Goal: Transaction & Acquisition: Download file/media

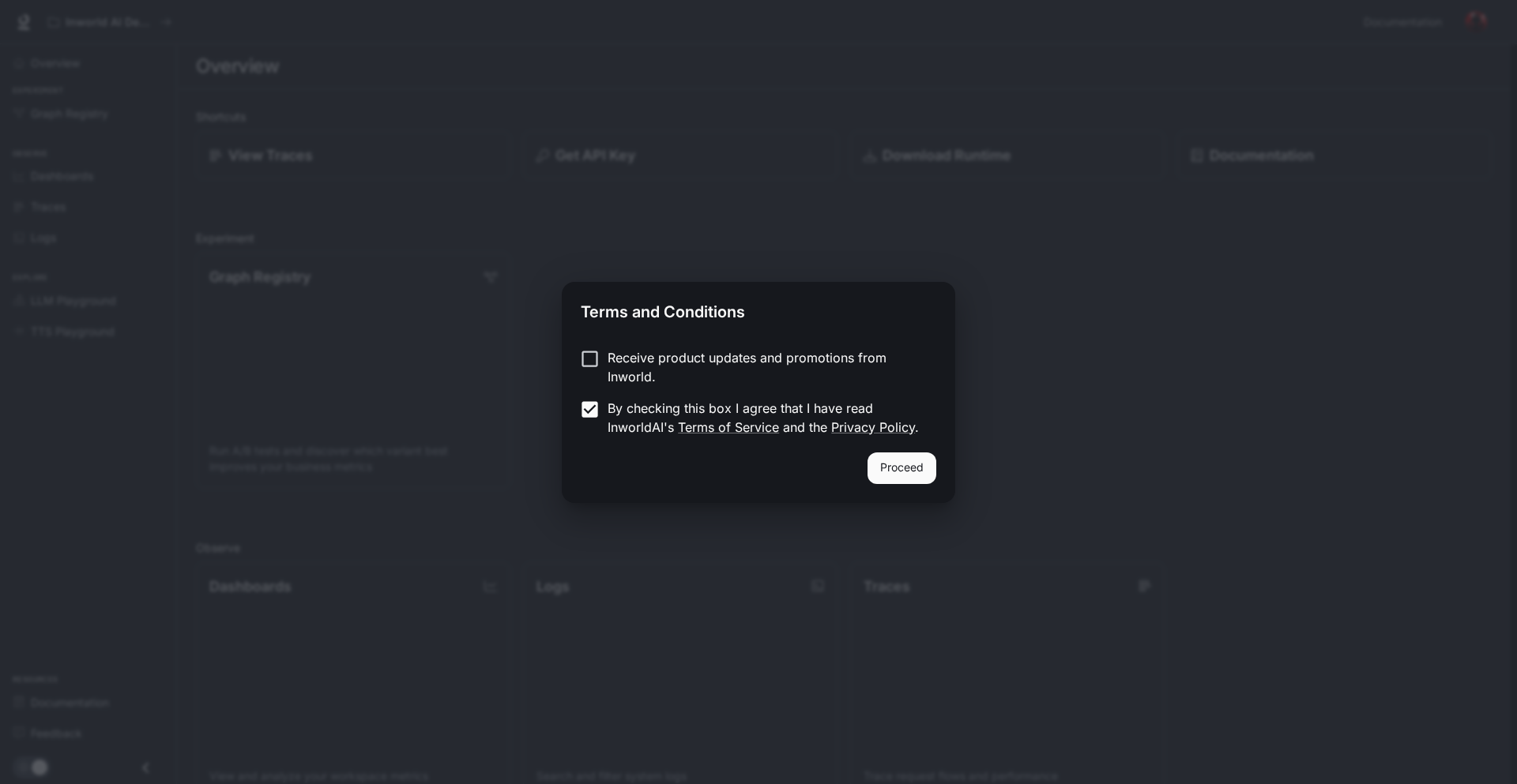
click at [593, 372] on label "Receive product updates and promotions from Inworld." at bounding box center [747, 368] width 351 height 38
click at [906, 473] on button "Proceed" at bounding box center [902, 468] width 69 height 32
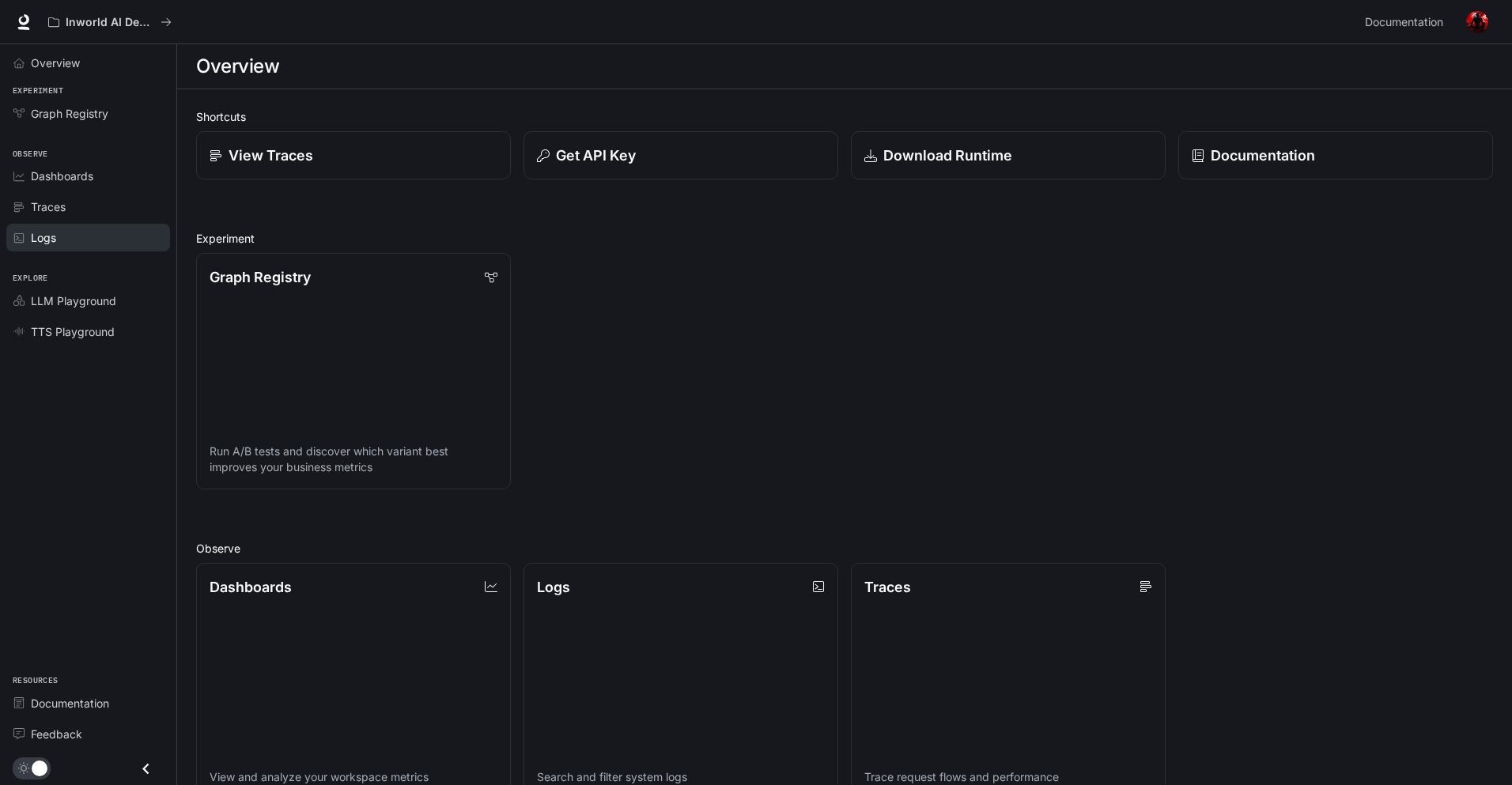
click at [76, 239] on div "Logs" at bounding box center [97, 238] width 132 height 16
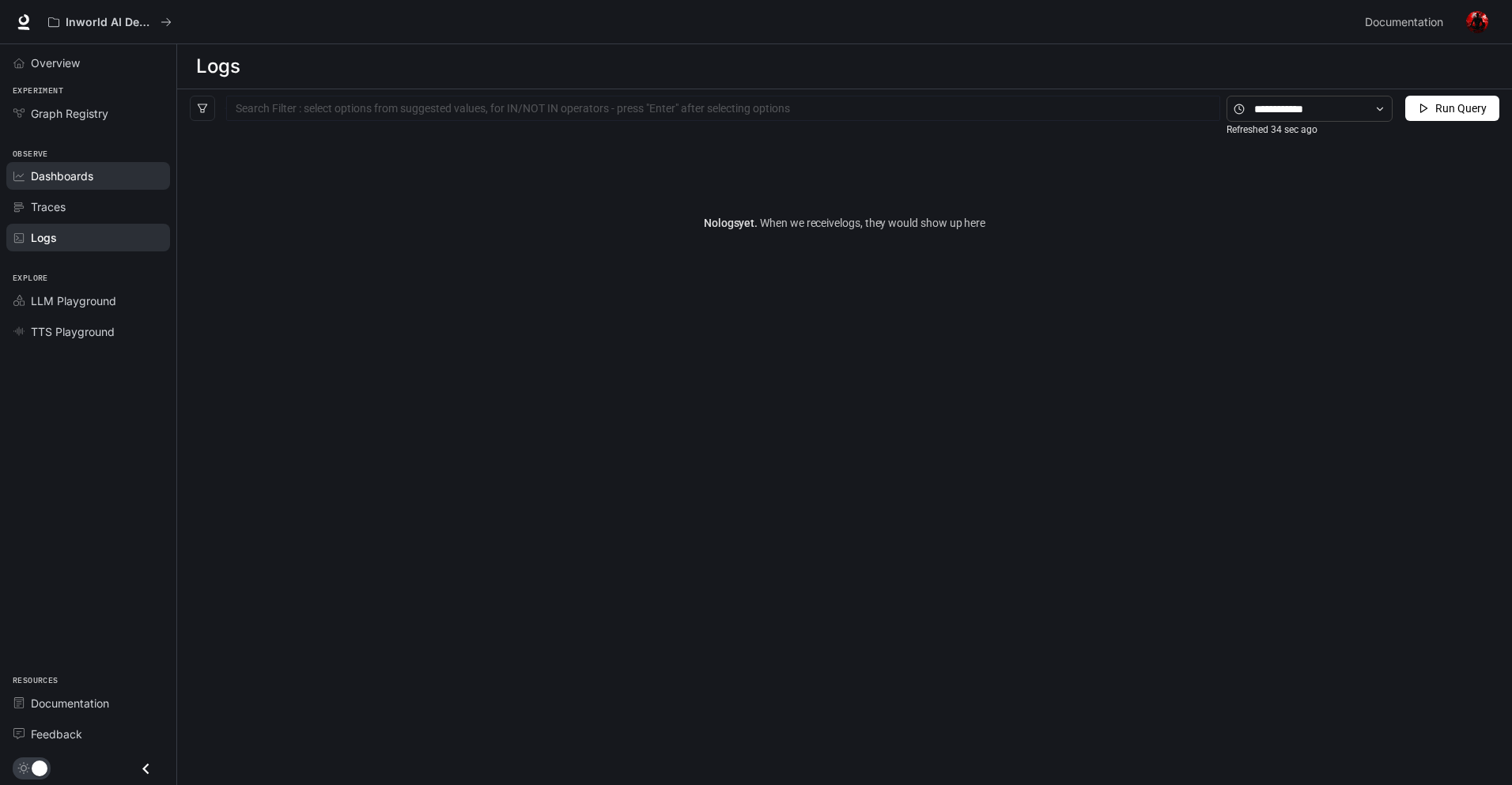
click at [91, 177] on span "Dashboards" at bounding box center [61, 175] width 62 height 16
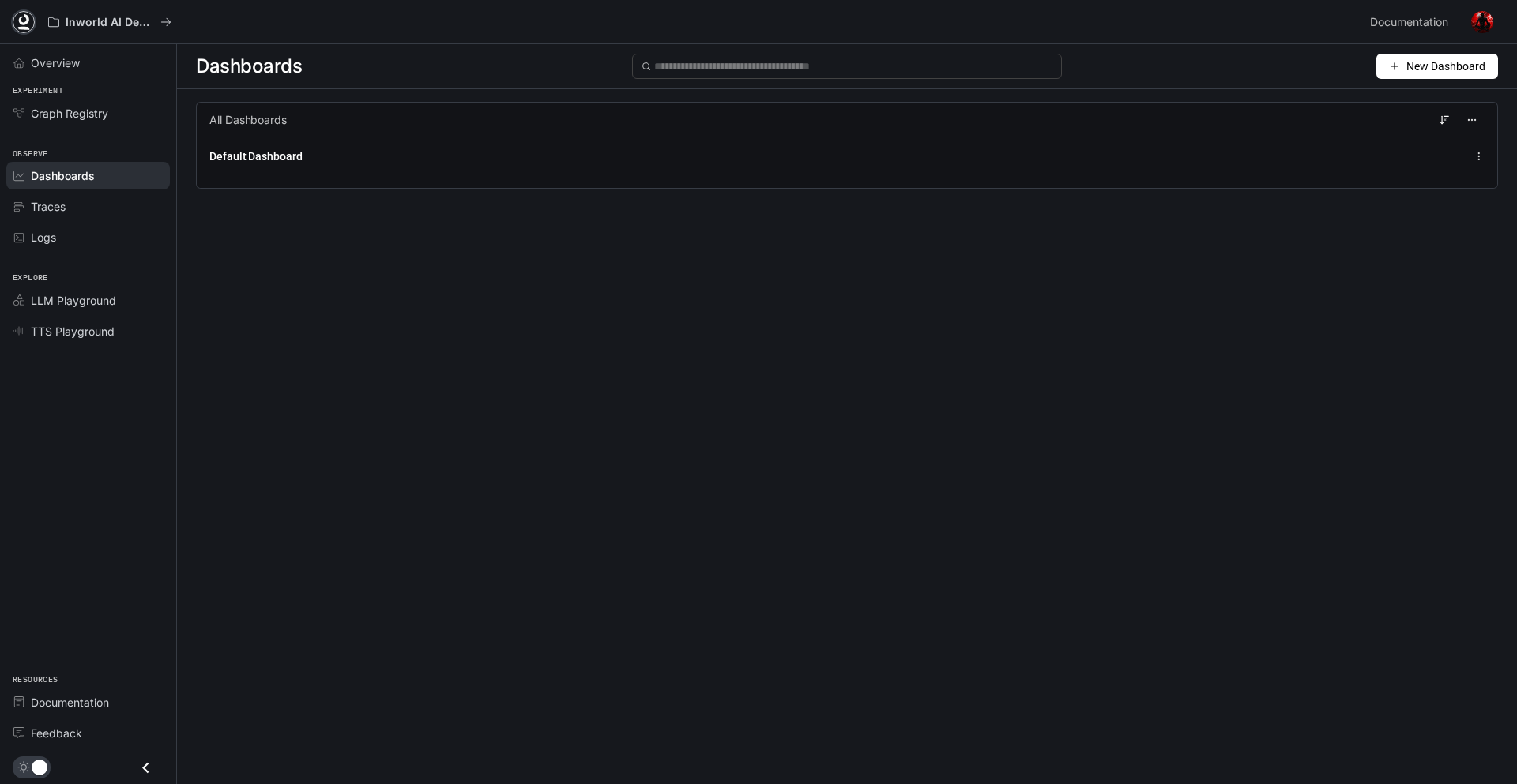
click at [21, 30] on link at bounding box center [23, 22] width 22 height 22
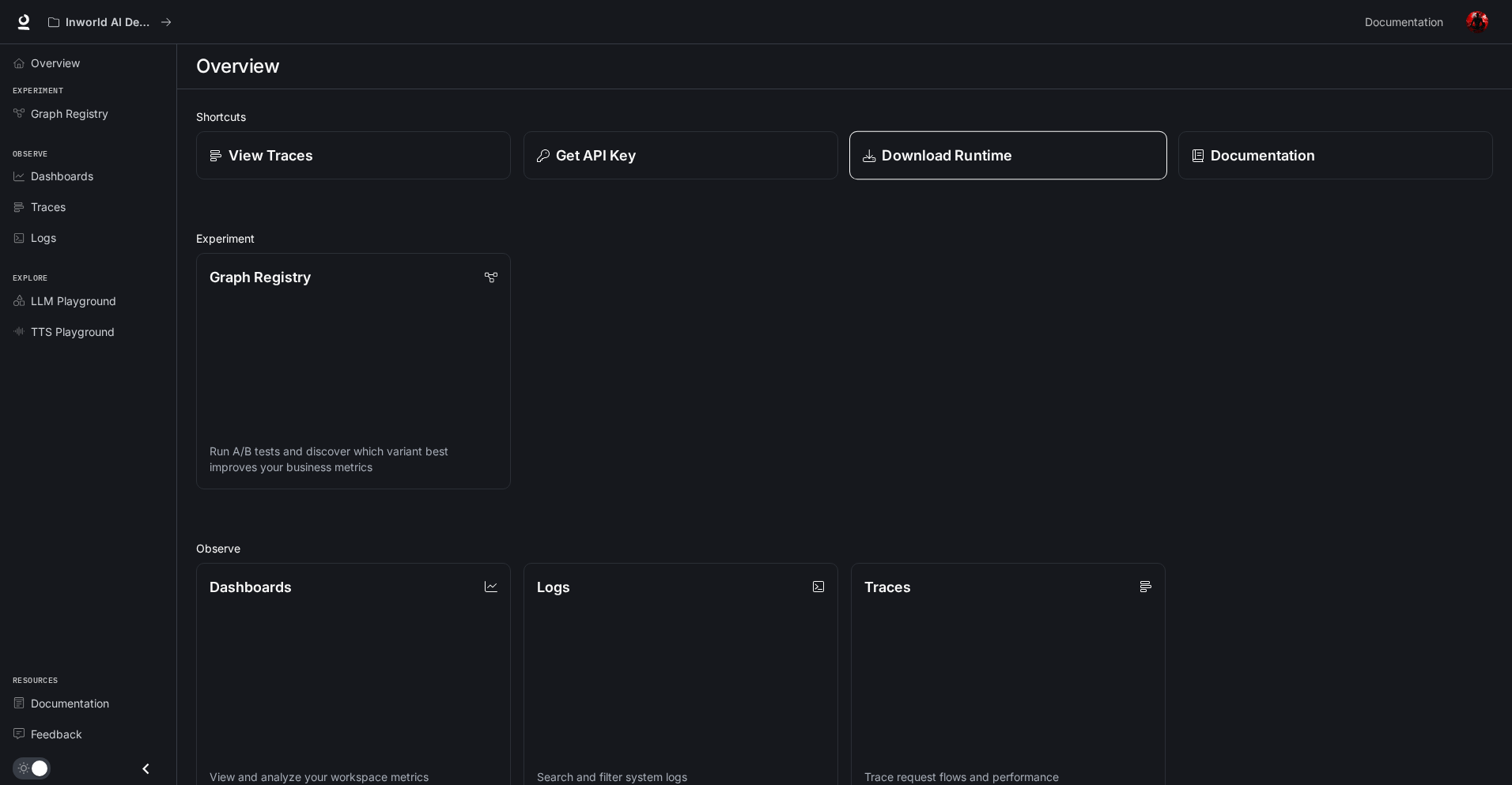
click at [987, 161] on p "Download Runtime" at bounding box center [947, 156] width 130 height 22
